Goal: Transaction & Acquisition: Purchase product/service

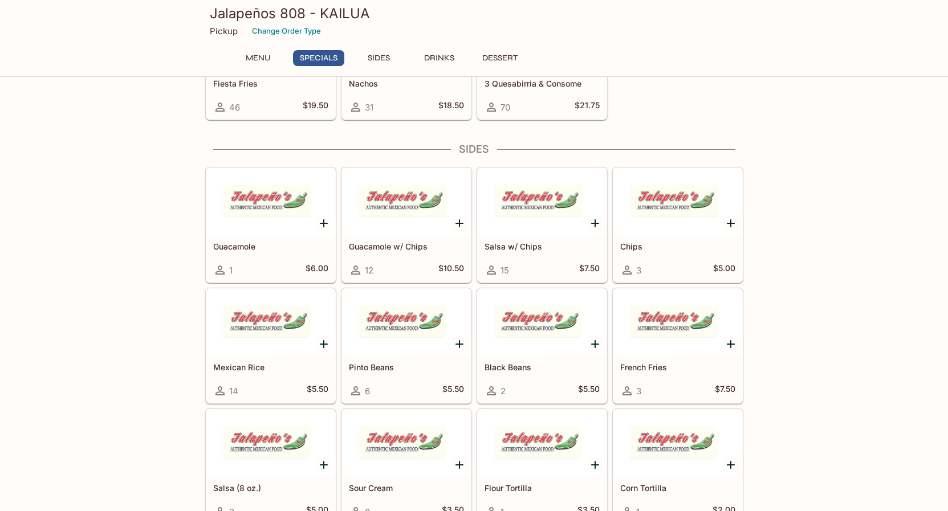
scroll to position [167, 0]
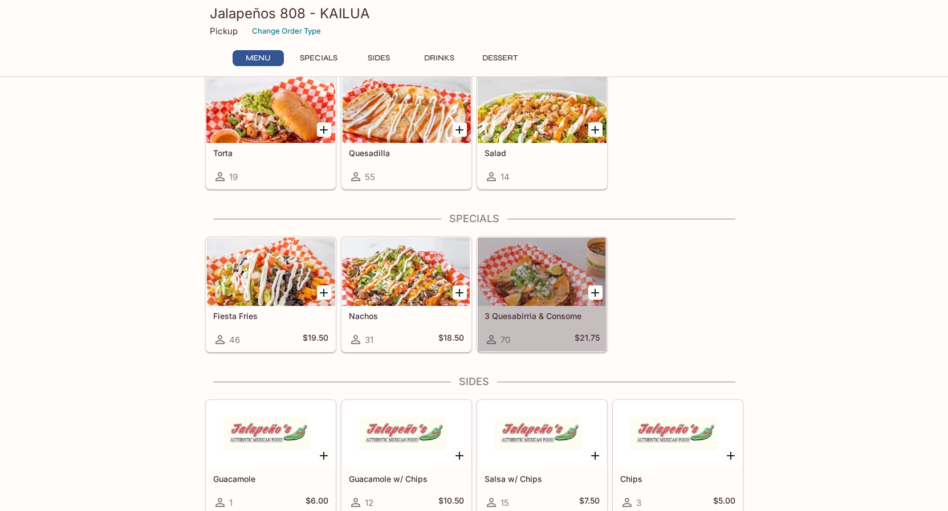
click at [562, 332] on div "3 Quesabirria & Consome 70 $21.75" at bounding box center [542, 329] width 129 height 46
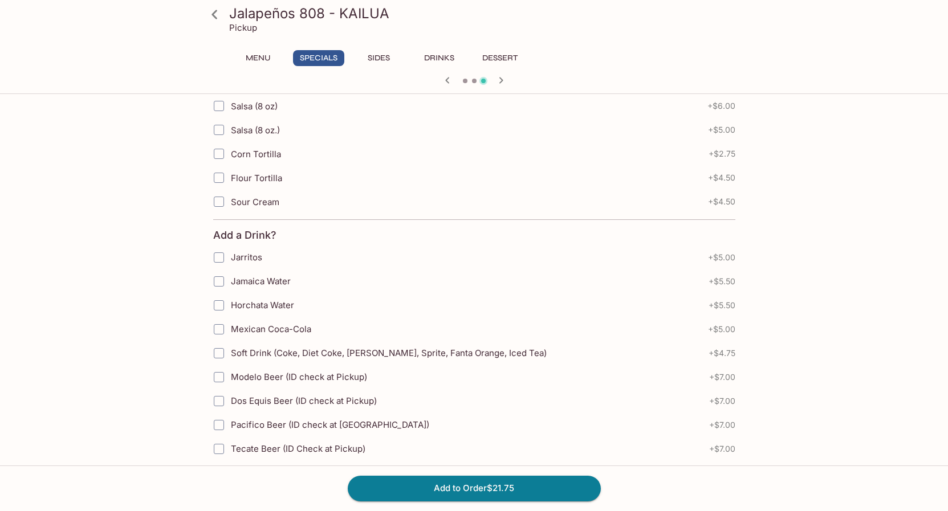
scroll to position [640, 0]
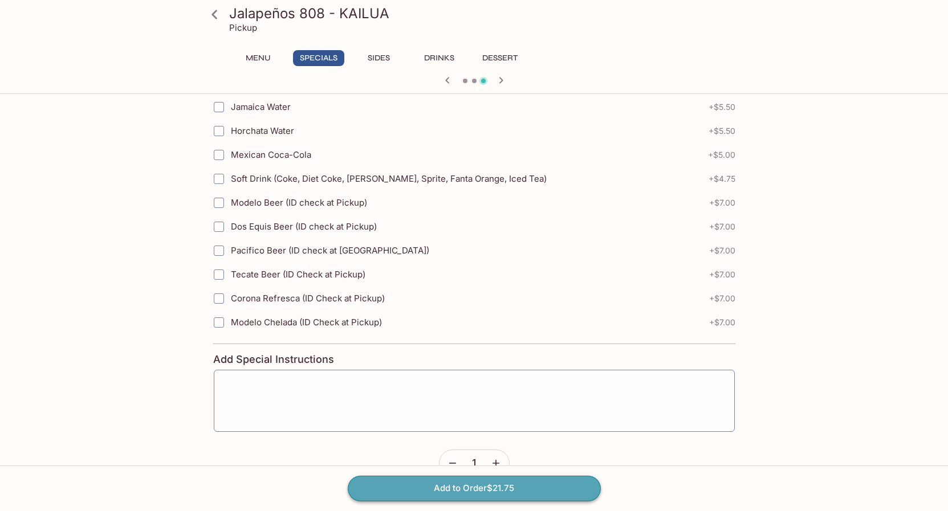
click at [460, 480] on button "Add to Order $21.75" at bounding box center [474, 488] width 253 height 25
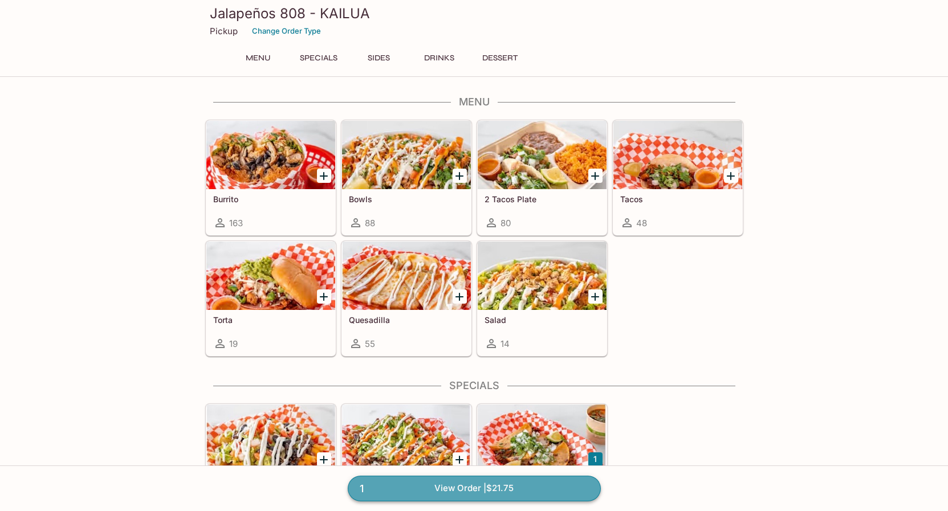
click at [463, 490] on link "1 View Order | $21.75" at bounding box center [474, 488] width 253 height 25
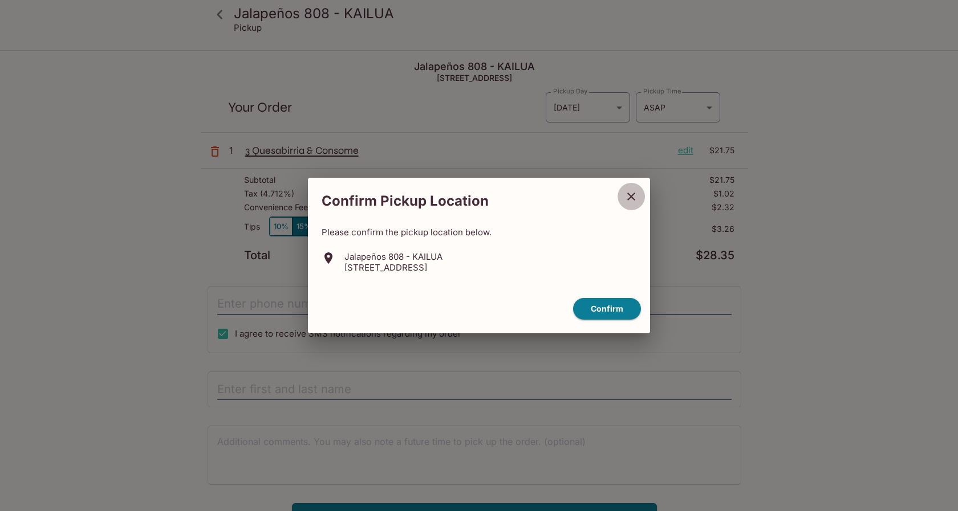
click at [632, 196] on icon "close" at bounding box center [631, 197] width 8 height 8
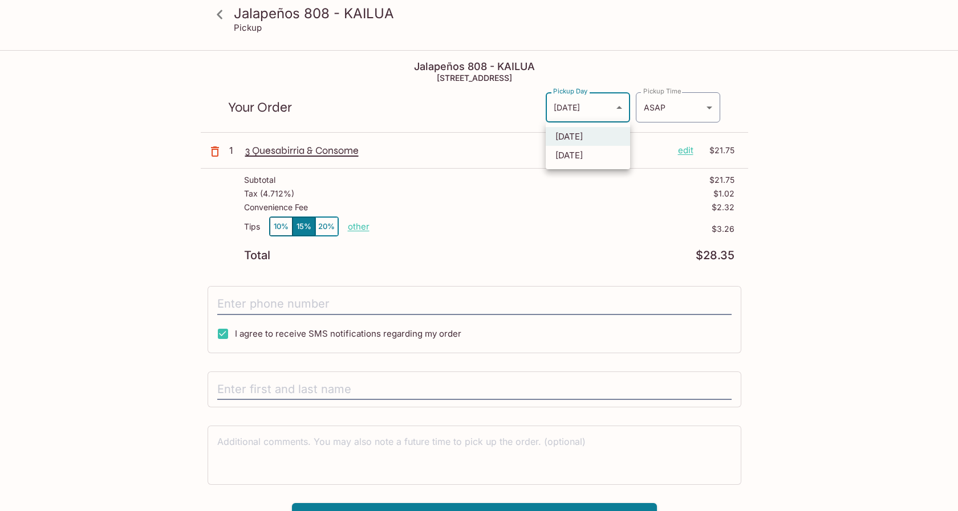
click at [619, 111] on body "Jalapeños 808 - KAILUA Pickup Jalapeños 808 - KAILUA [STREET_ADDRESS] Your Orde…" at bounding box center [479, 306] width 958 height 511
click at [596, 158] on li "[DATE]" at bounding box center [588, 155] width 84 height 19
type input "[DATE]"
type input "[DATE]T21:15:00.000000Z"
